Goal: Find specific page/section: Find specific page/section

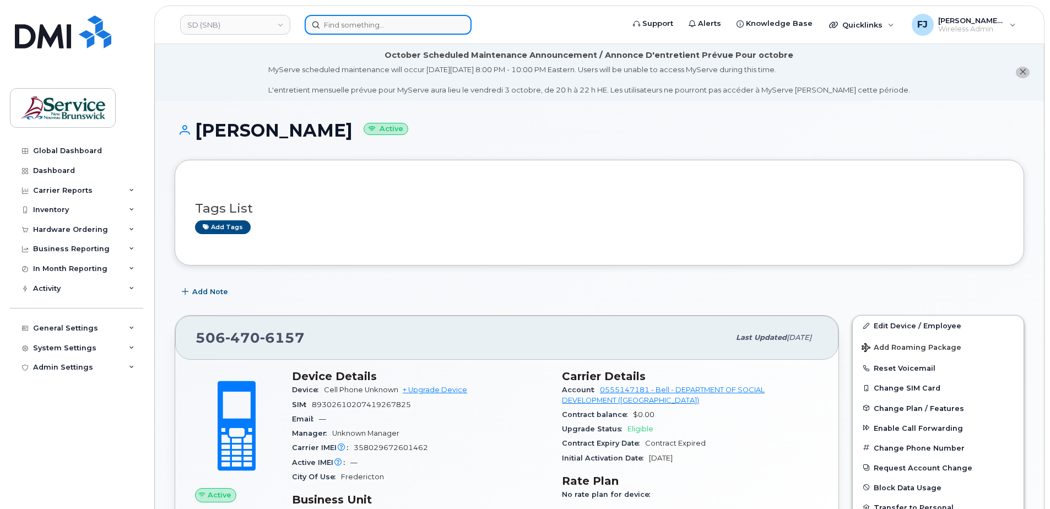
click at [351, 29] on input at bounding box center [388, 25] width 167 height 20
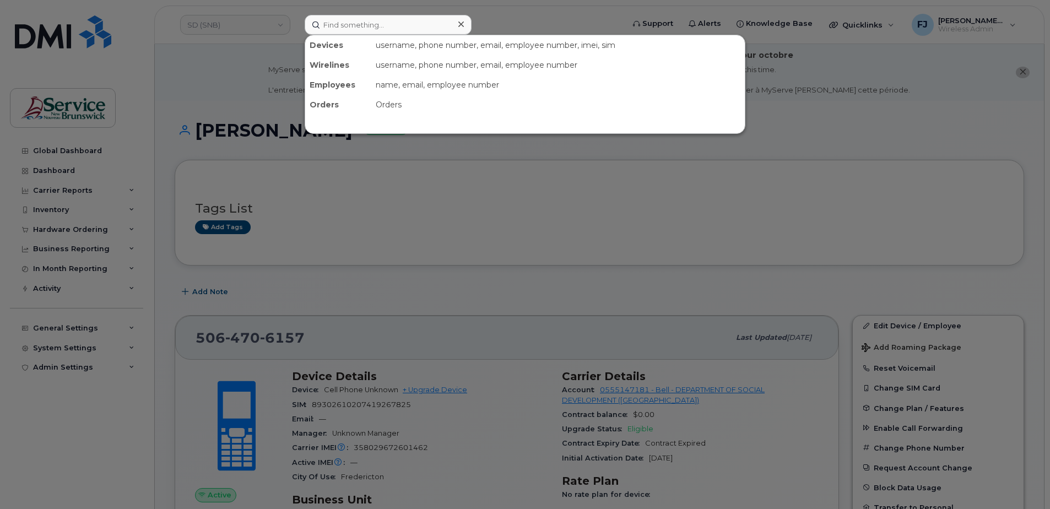
click at [266, 26] on div at bounding box center [525, 254] width 1050 height 509
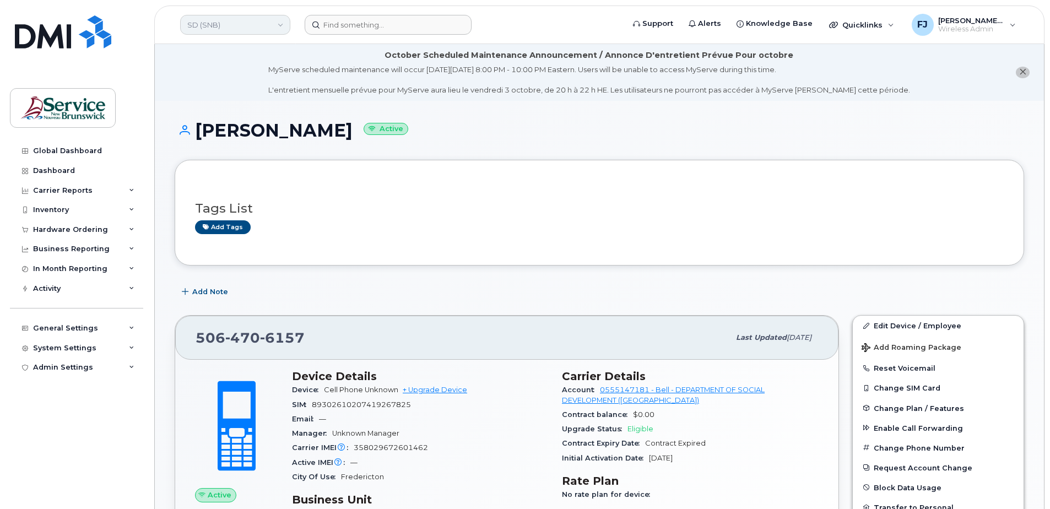
click at [248, 28] on link "SD (SNB)" at bounding box center [235, 25] width 110 height 20
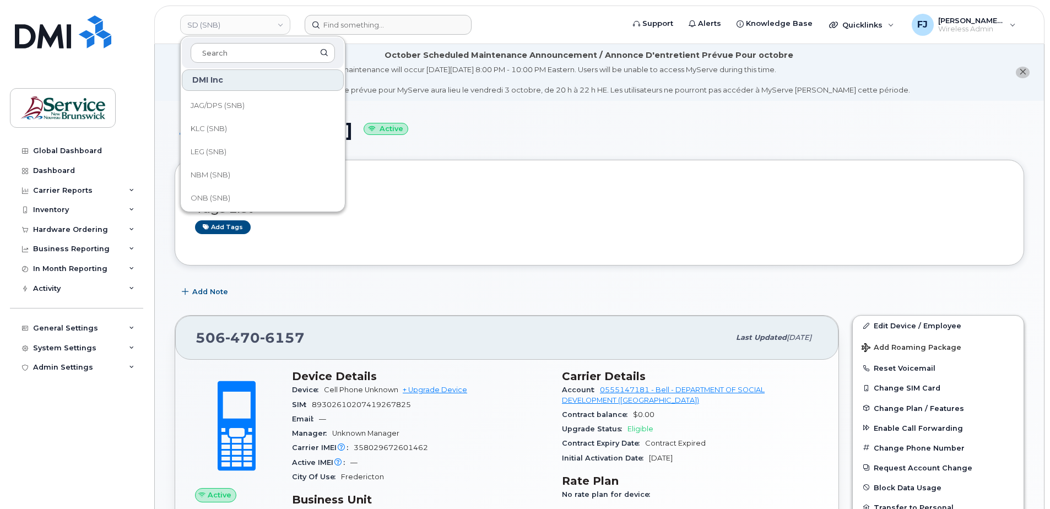
scroll to position [314, 0]
click at [226, 159] on span "JAG/DPS (SNB)" at bounding box center [218, 160] width 54 height 11
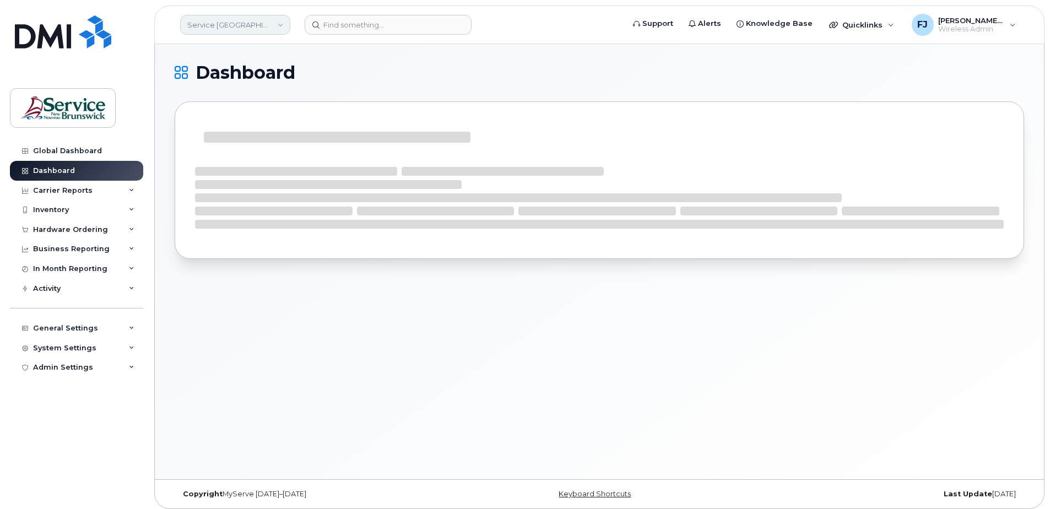
click at [241, 25] on link "Service New Brunswick (SNB)" at bounding box center [235, 25] width 110 height 20
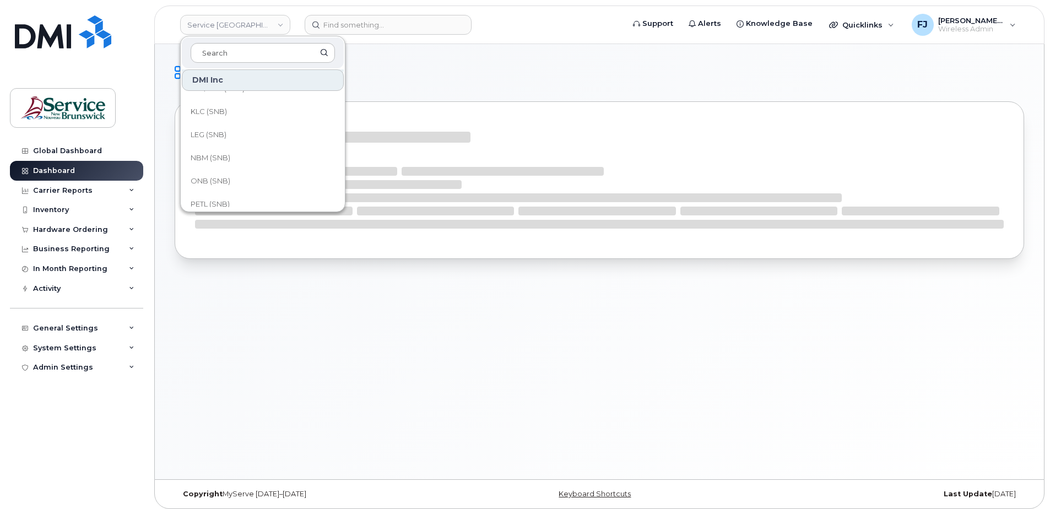
scroll to position [276, 0]
click at [234, 193] on link "JAG/DPS (SNB)" at bounding box center [263, 199] width 162 height 22
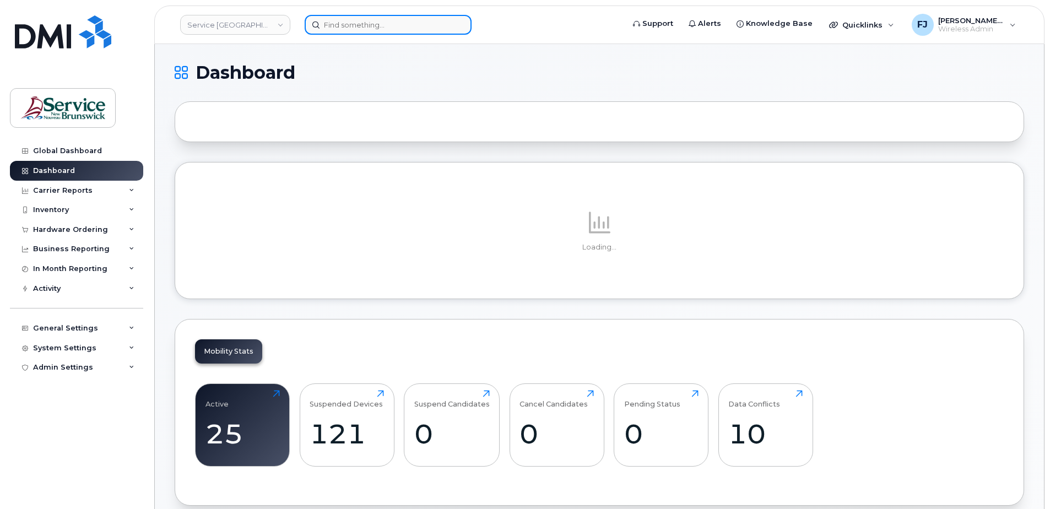
click at [366, 26] on input at bounding box center [388, 25] width 167 height 20
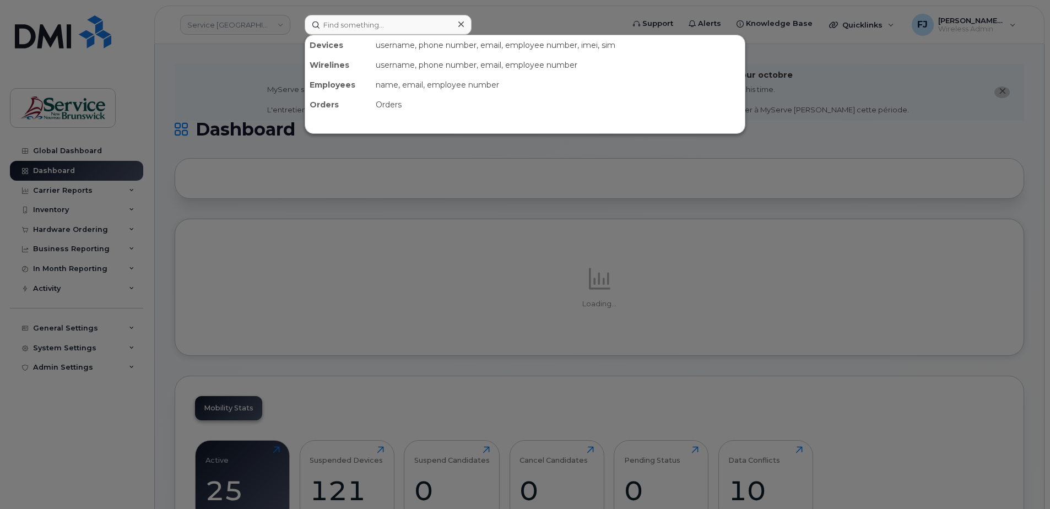
click at [269, 42] on div at bounding box center [525, 254] width 1050 height 509
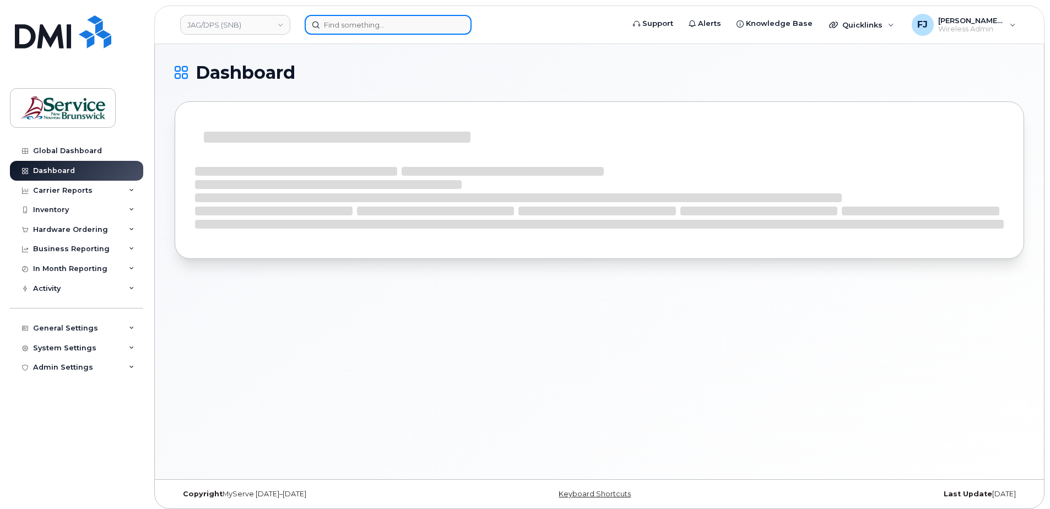
click at [344, 23] on input at bounding box center [388, 25] width 167 height 20
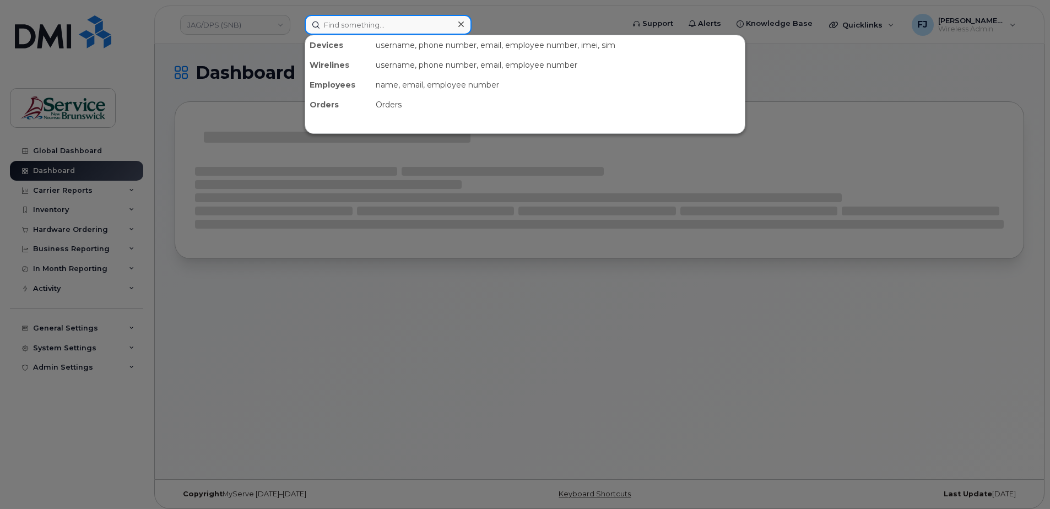
paste input "5064703054"
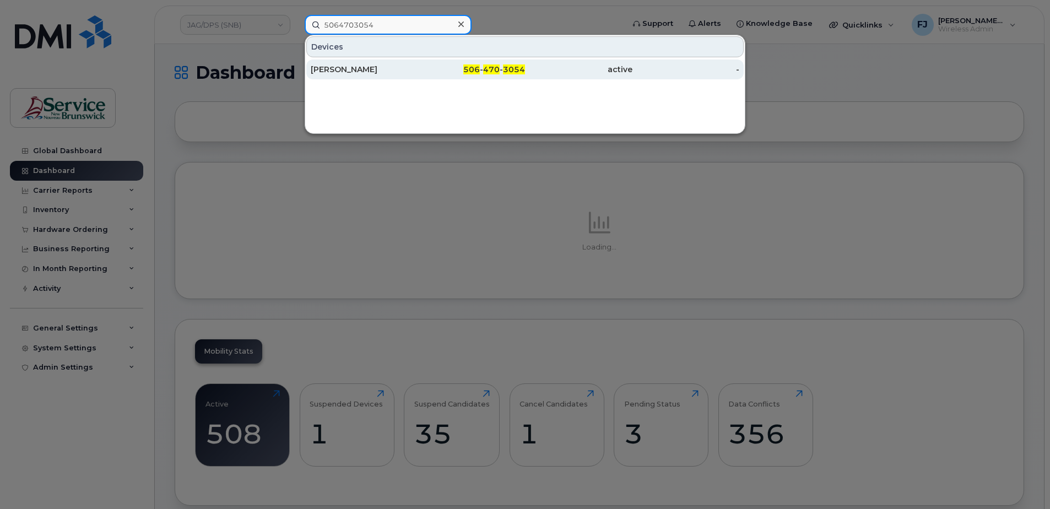
type input "5064703054"
click at [405, 69] on div "[PERSON_NAME]" at bounding box center [364, 69] width 107 height 11
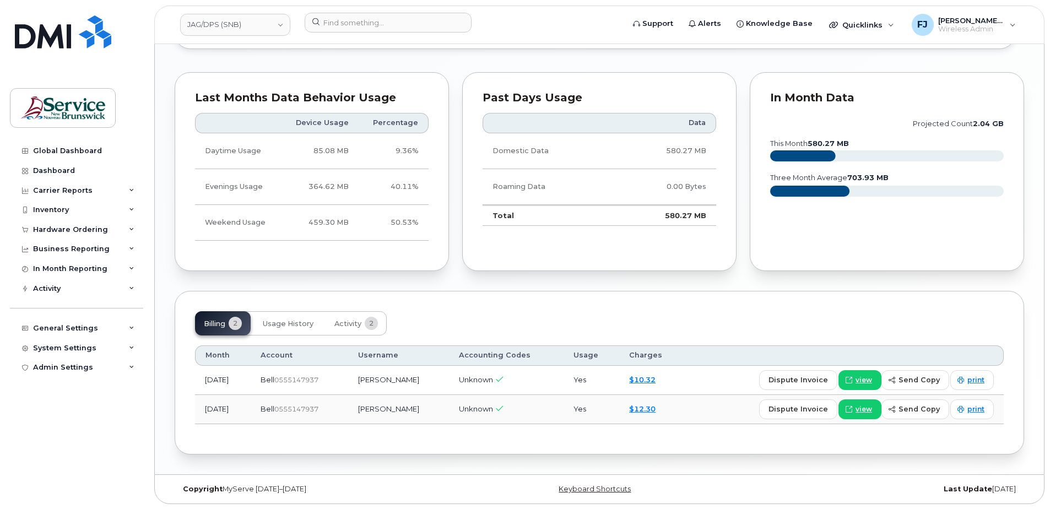
scroll to position [869, 0]
click at [357, 323] on span "Activity" at bounding box center [348, 323] width 27 height 9
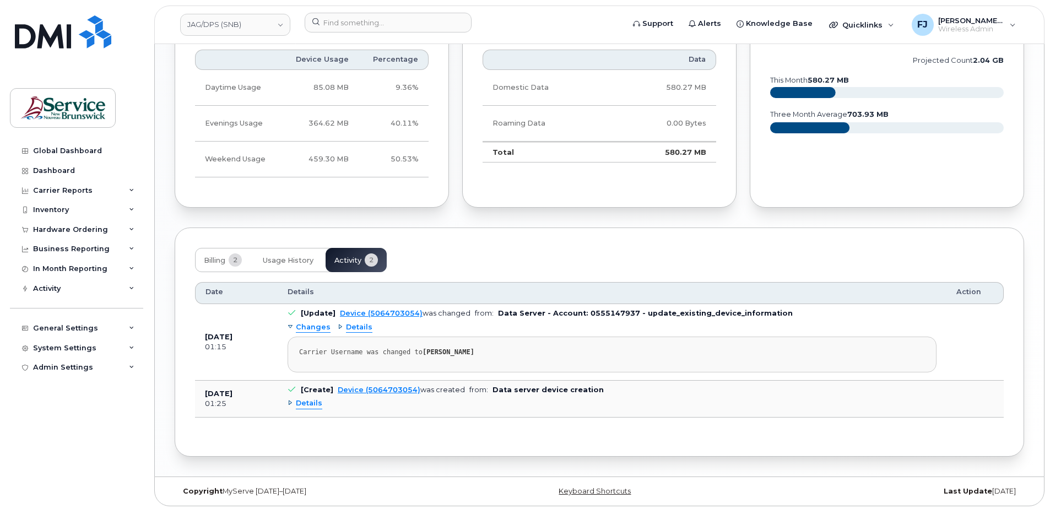
scroll to position [935, 0]
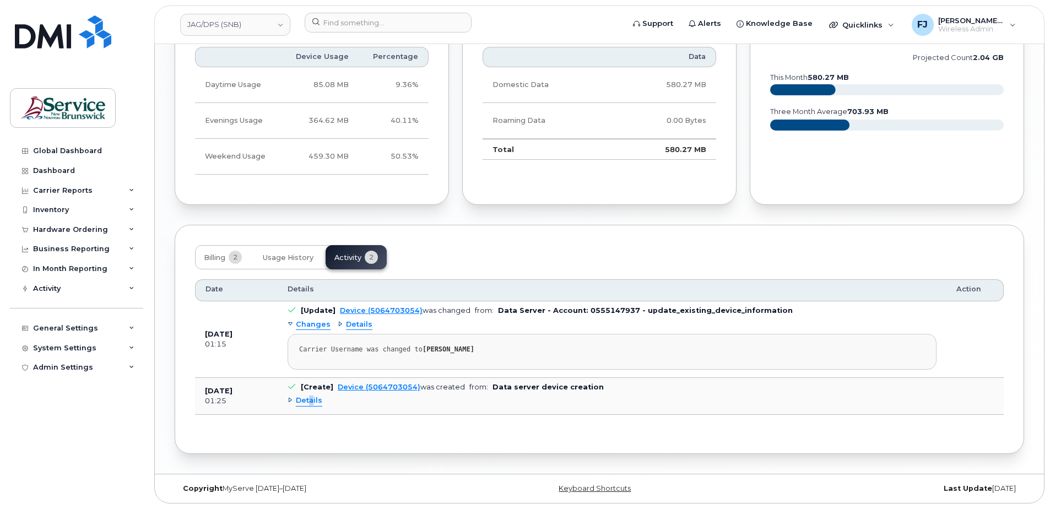
click at [311, 402] on span "Details" at bounding box center [309, 401] width 26 height 10
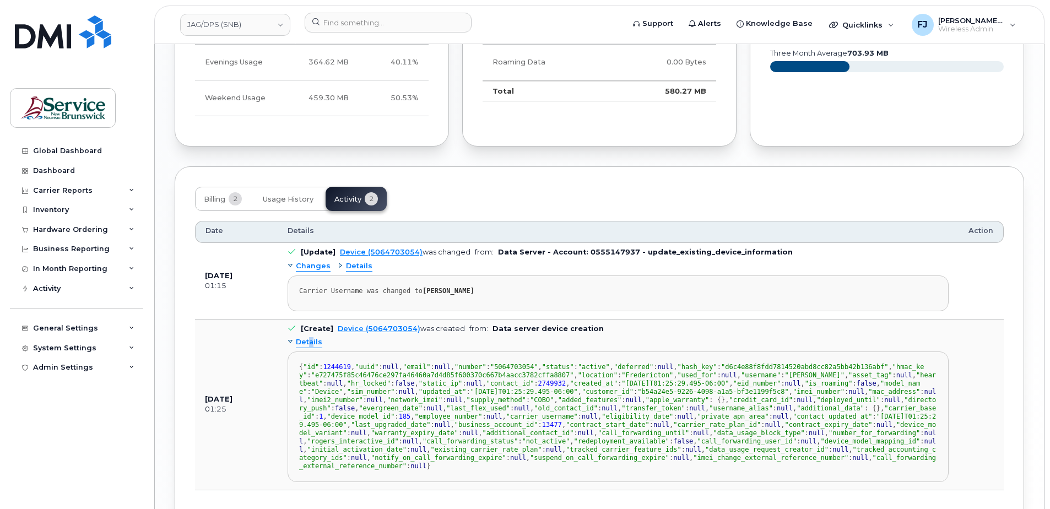
scroll to position [938, 0]
